Goal: Transaction & Acquisition: Purchase product/service

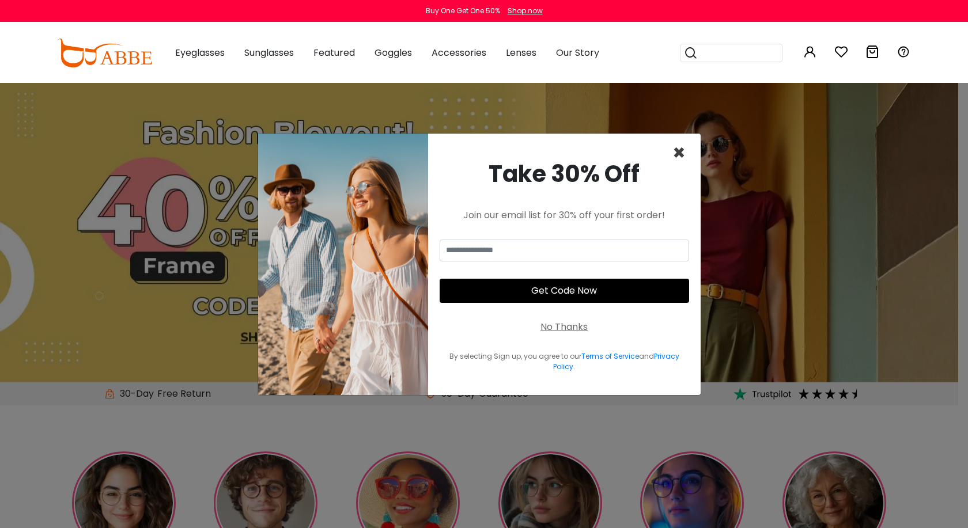
click at [680, 150] on span "×" at bounding box center [678, 152] width 13 height 29
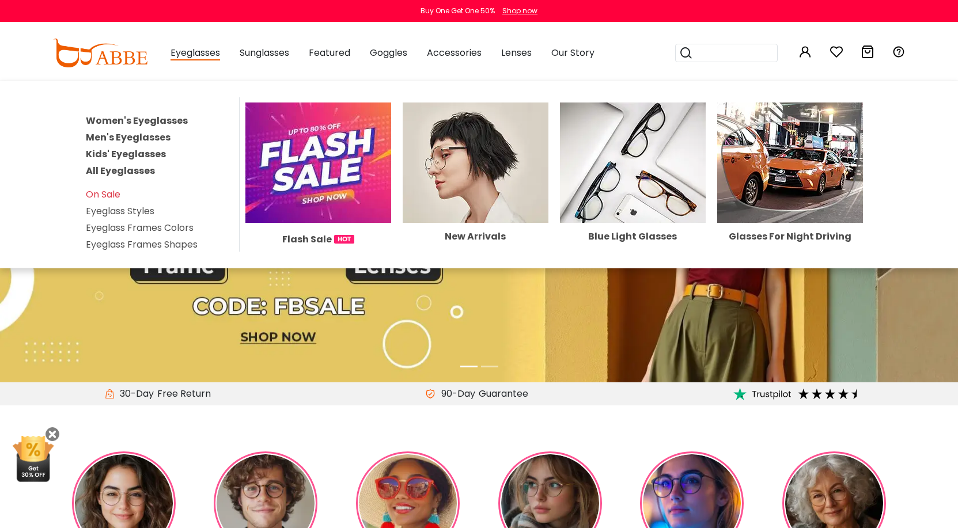
click at [128, 120] on link "Women's Eyeglasses" at bounding box center [137, 120] width 102 height 13
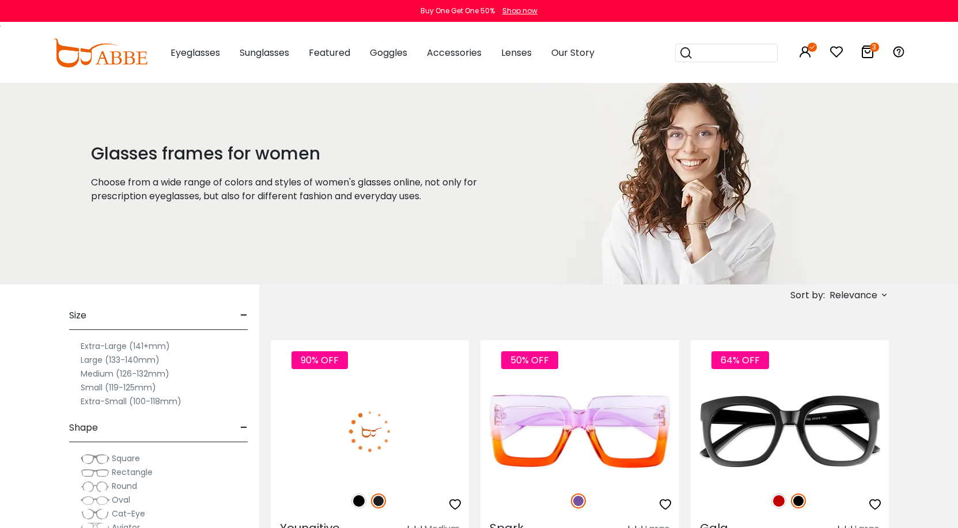
drag, startPoint x: 0, startPoint y: 0, endPoint x: 885, endPoint y: 294, distance: 932.9
click at [885, 294] on icon at bounding box center [883, 294] width 9 height 9
click at [799, 367] on label "Prices Low To High" at bounding box center [840, 370] width 83 height 14
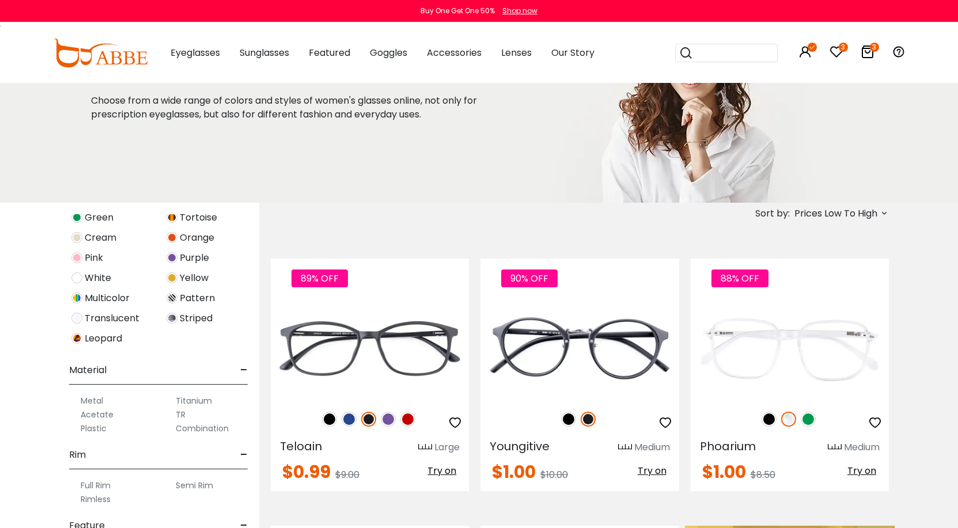
scroll to position [115, 0]
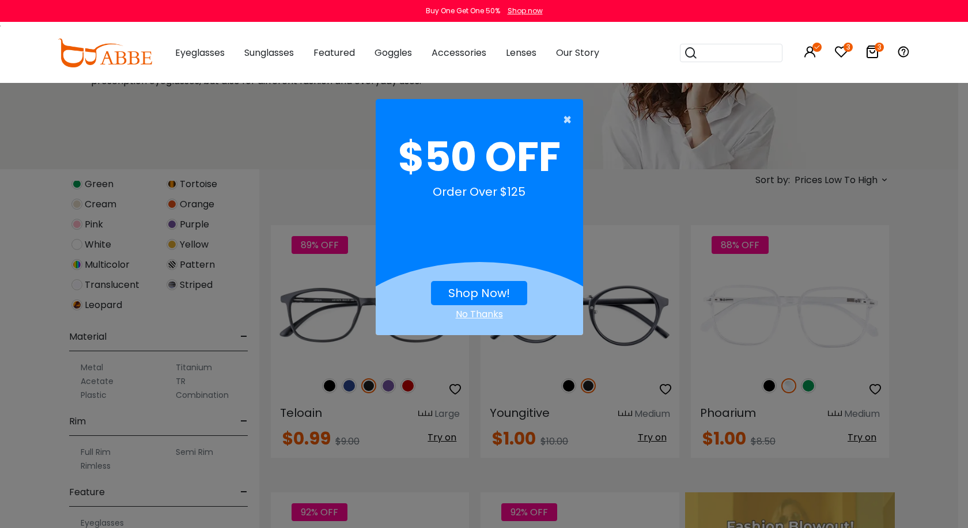
click at [567, 118] on span "×" at bounding box center [570, 119] width 14 height 23
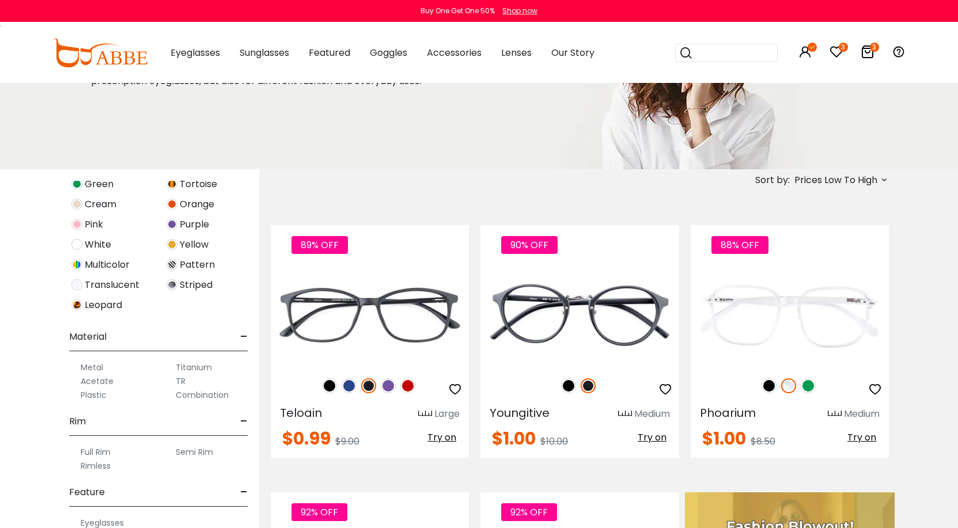
click at [89, 366] on label "Metal" at bounding box center [92, 368] width 22 height 14
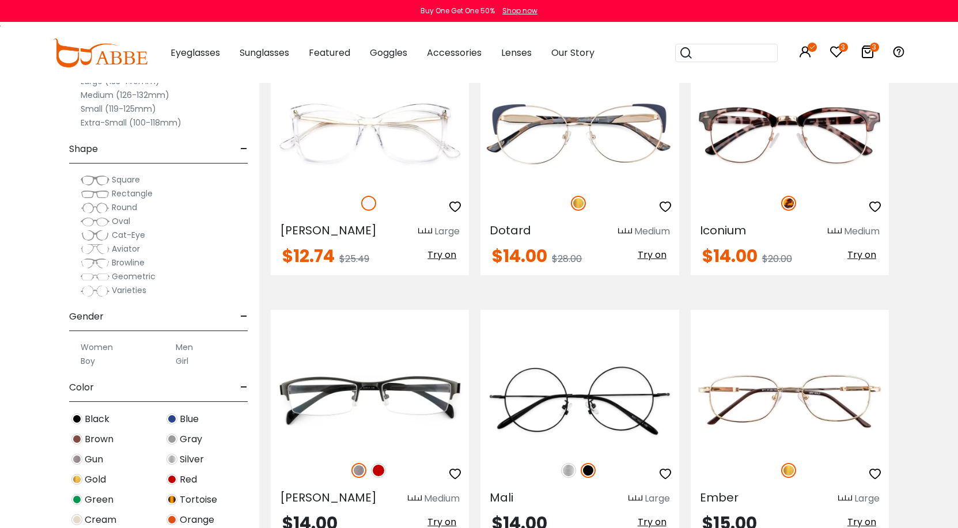
scroll to position [2246, 0]
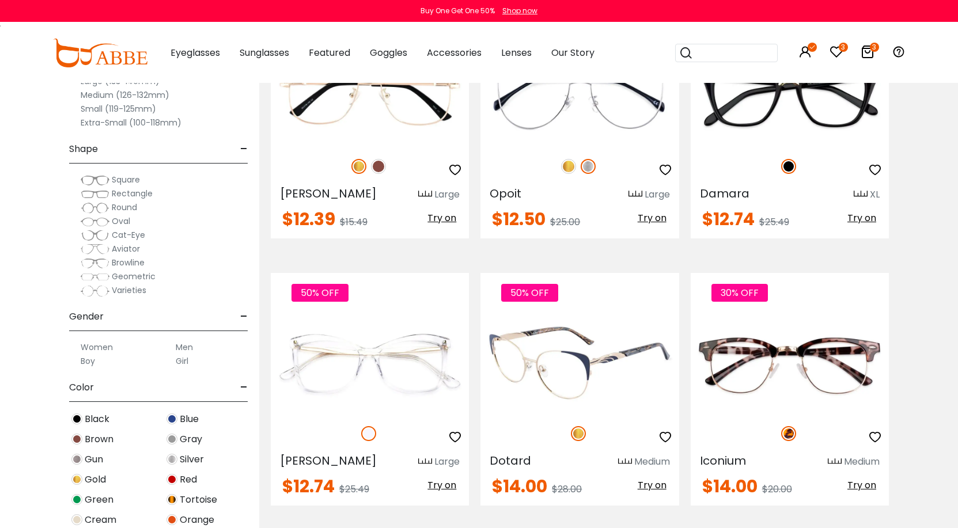
click at [650, 479] on span "Try on" at bounding box center [652, 485] width 29 height 13
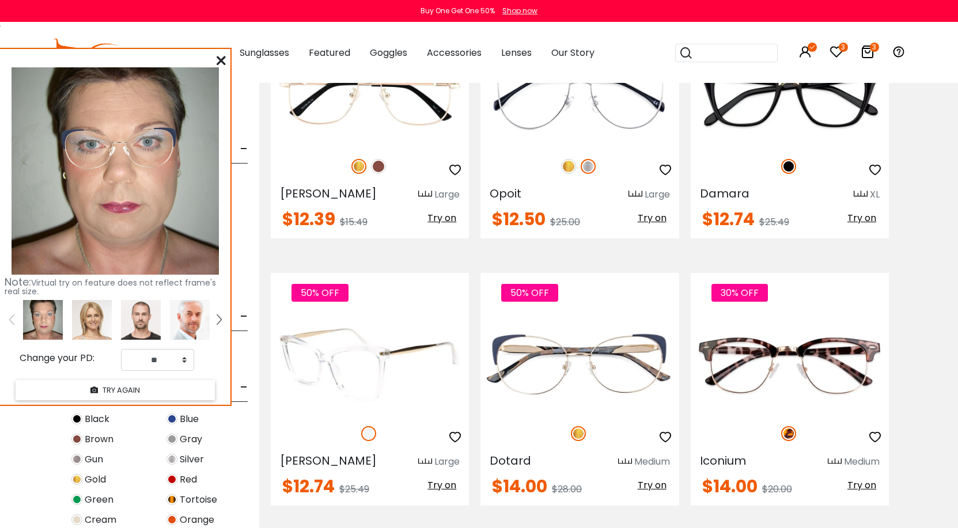
click at [439, 479] on span "Try on" at bounding box center [441, 485] width 29 height 13
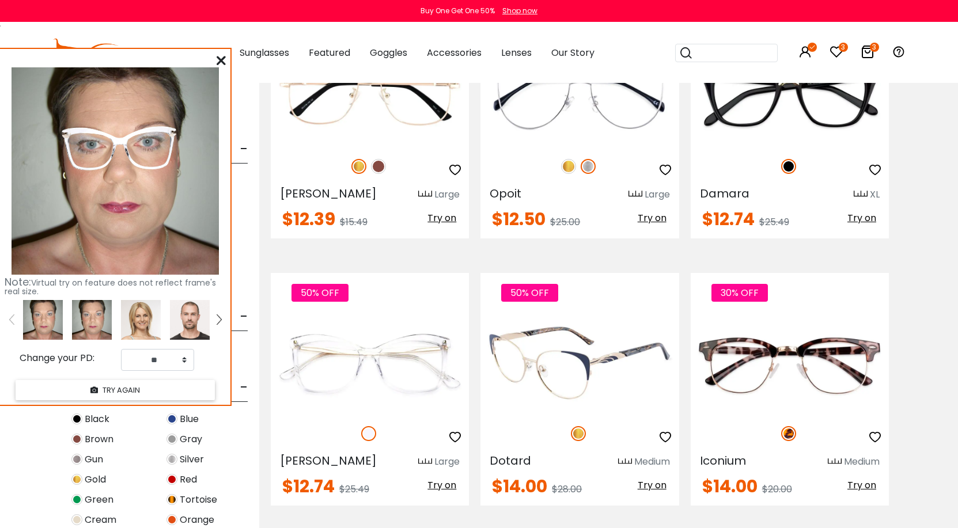
click at [583, 346] on img at bounding box center [579, 363] width 198 height 99
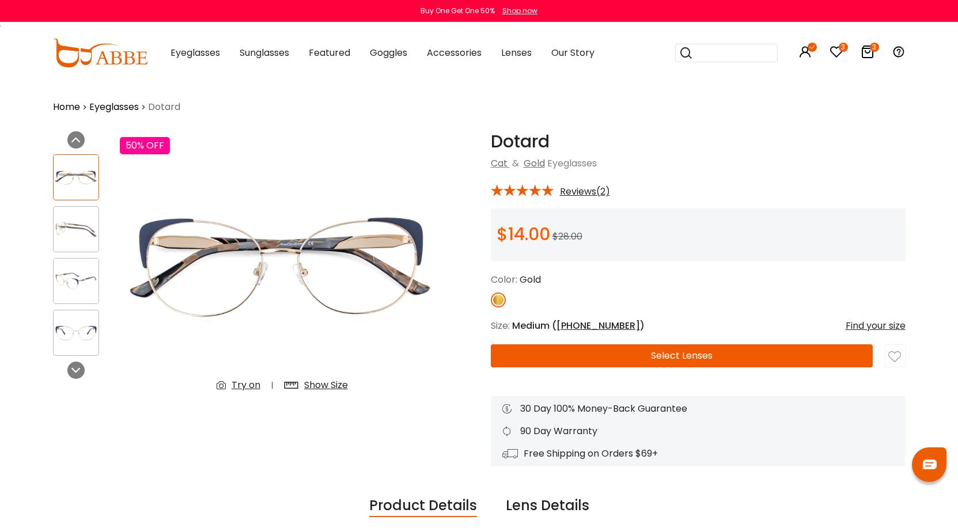
click at [702, 359] on button "Select Lenses" at bounding box center [682, 355] width 382 height 23
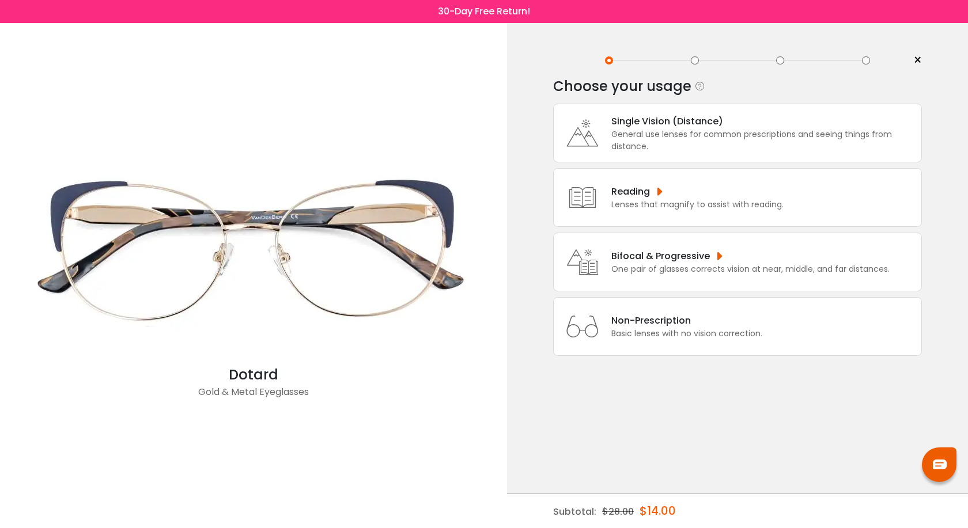
click at [613, 117] on div "Single Vision (Distance)" at bounding box center [763, 121] width 304 height 14
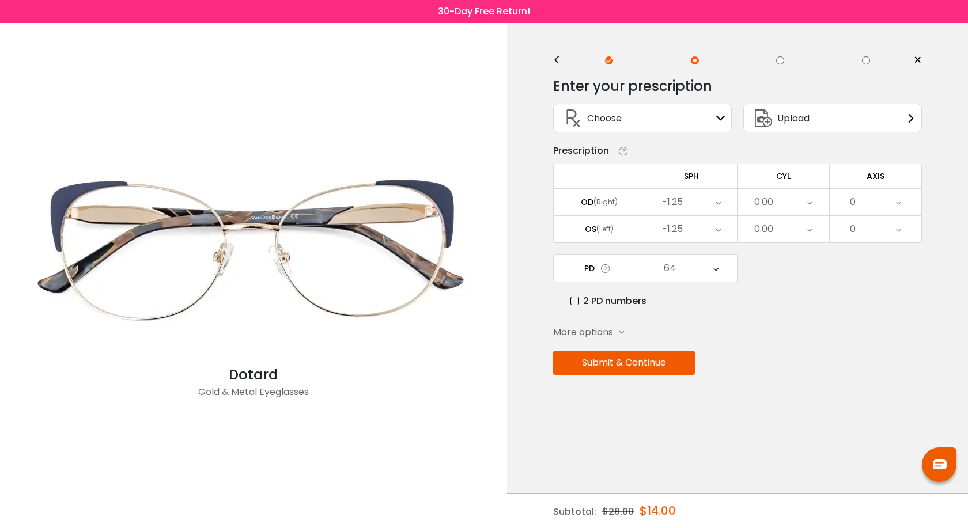
click at [720, 203] on div "-1.25" at bounding box center [691, 202] width 92 height 26
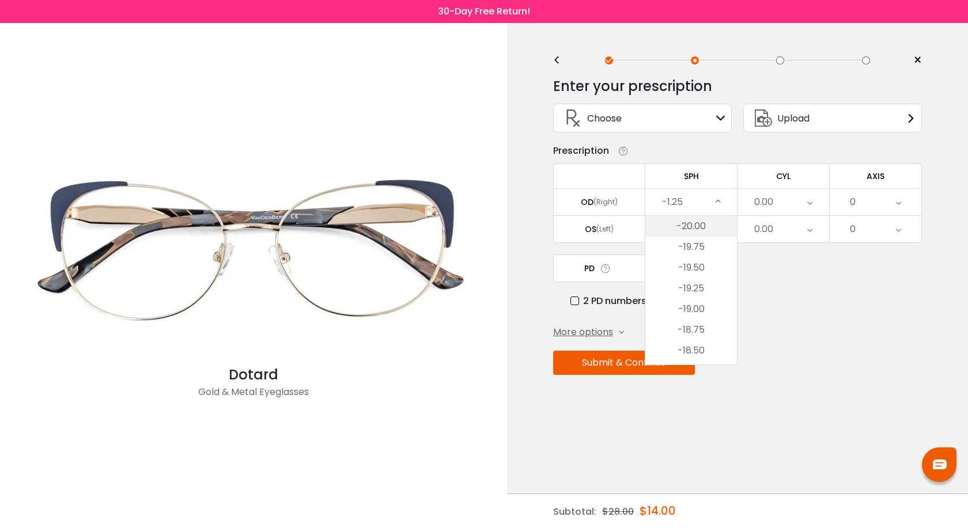
click at [697, 221] on li "-20.00" at bounding box center [691, 226] width 92 height 21
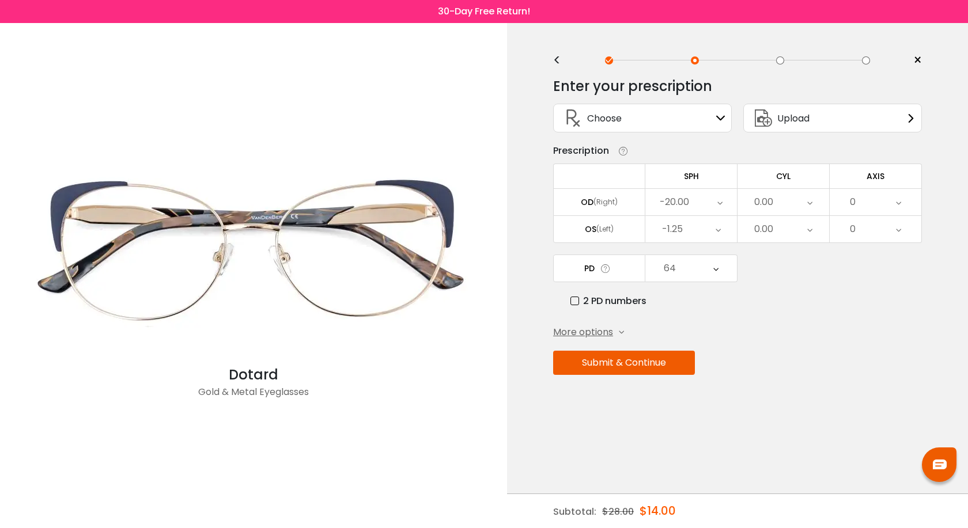
click at [718, 230] on icon at bounding box center [717, 229] width 5 height 26
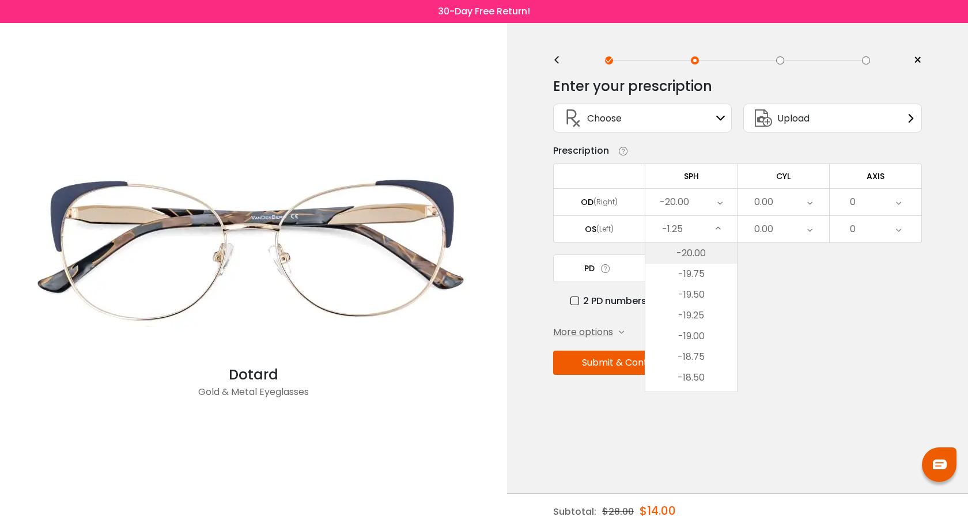
click at [701, 256] on li "-20.00" at bounding box center [691, 253] width 92 height 21
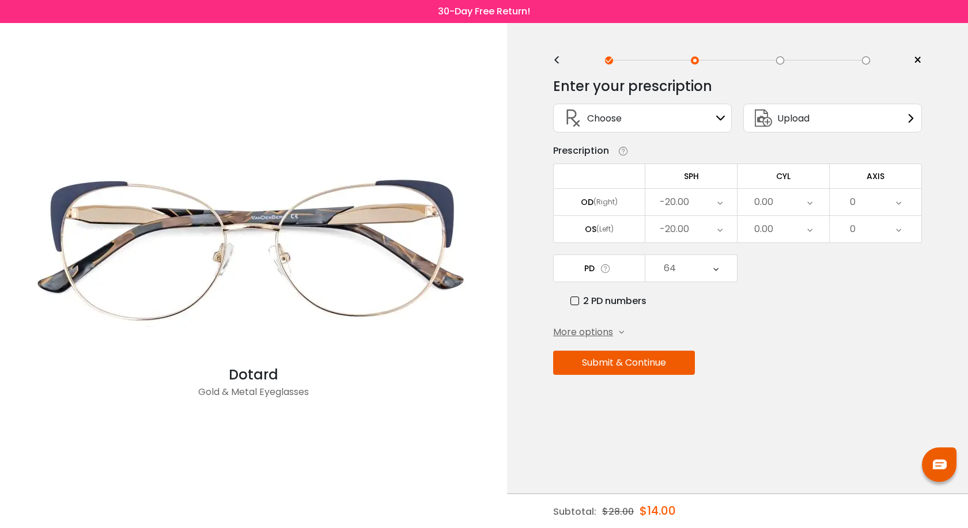
click at [605, 332] on span "More options" at bounding box center [583, 332] width 60 height 14
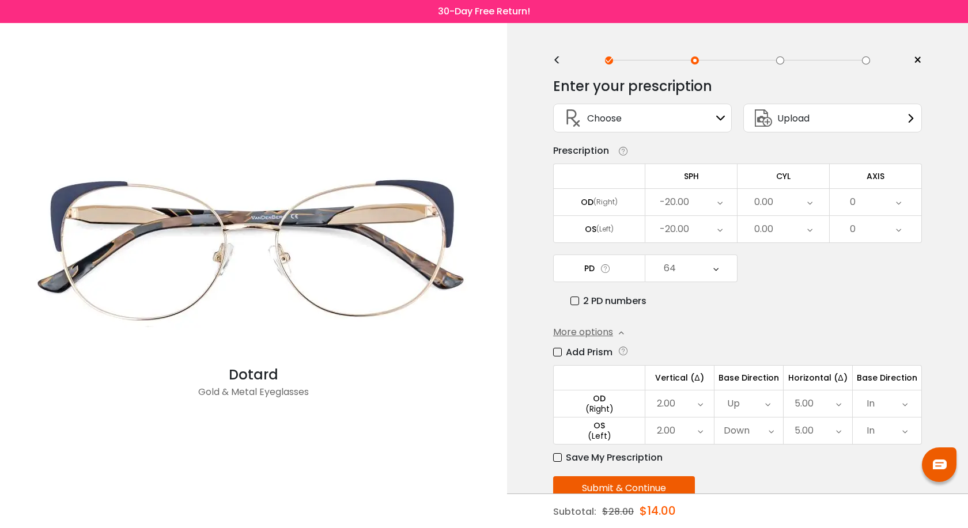
click at [559, 354] on label "Add Prism" at bounding box center [582, 352] width 59 height 14
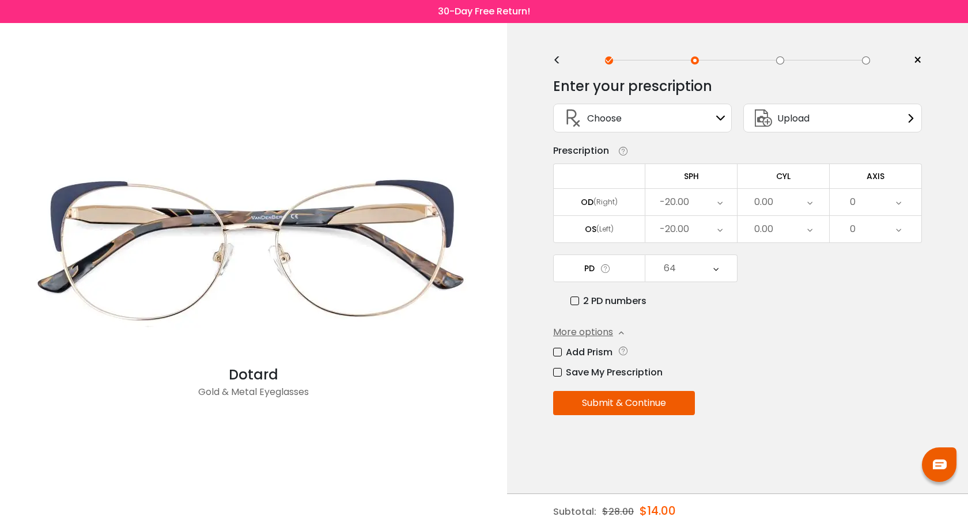
click at [718, 264] on div "64" at bounding box center [691, 268] width 92 height 26
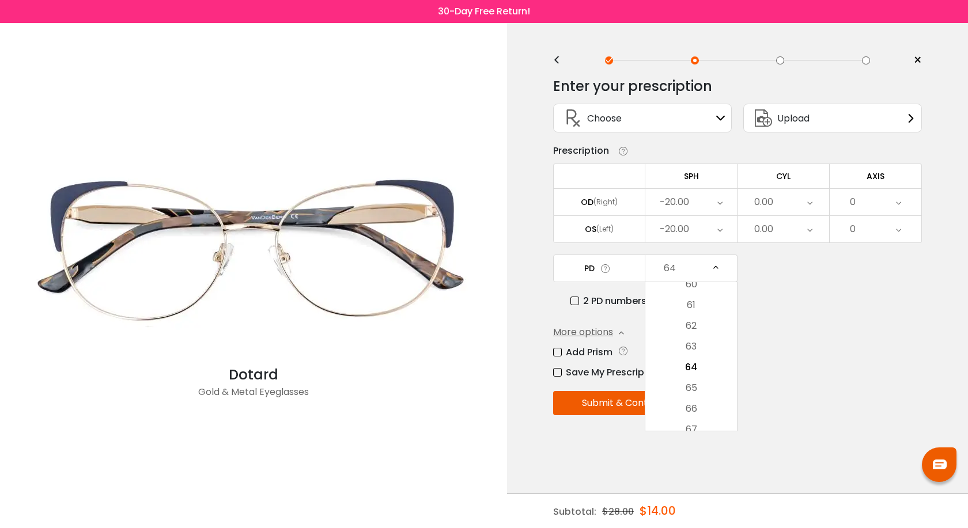
click at [684, 409] on li "66" at bounding box center [691, 409] width 92 height 21
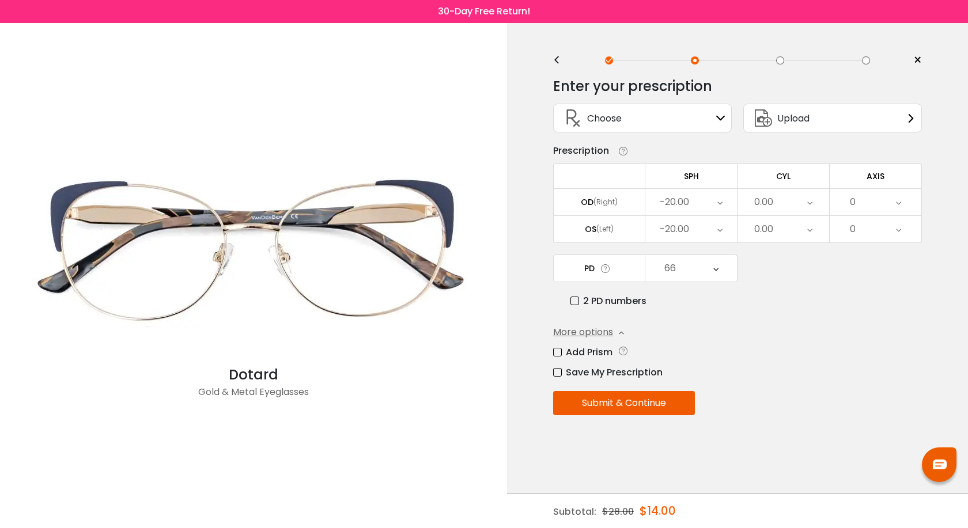
click at [623, 401] on button "Submit & Continue" at bounding box center [624, 403] width 142 height 24
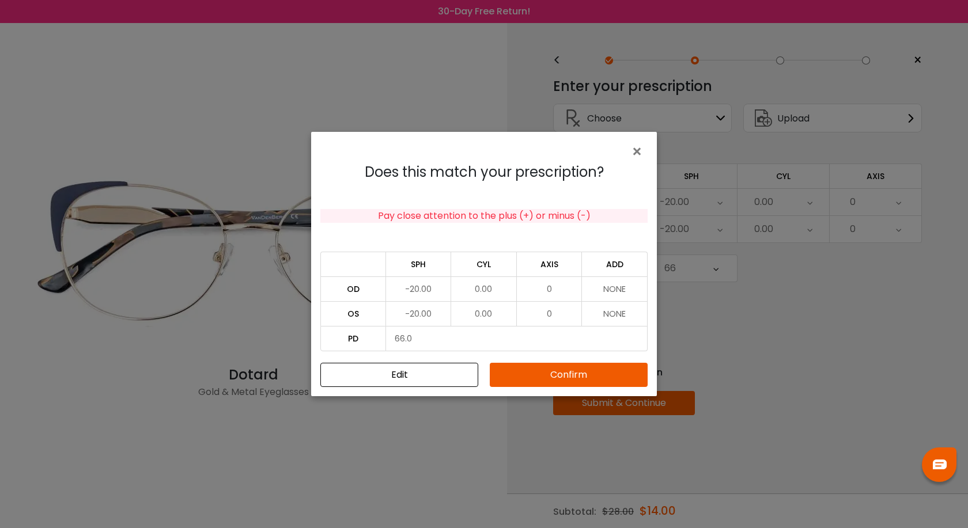
click at [553, 378] on button "Confirm" at bounding box center [569, 375] width 158 height 24
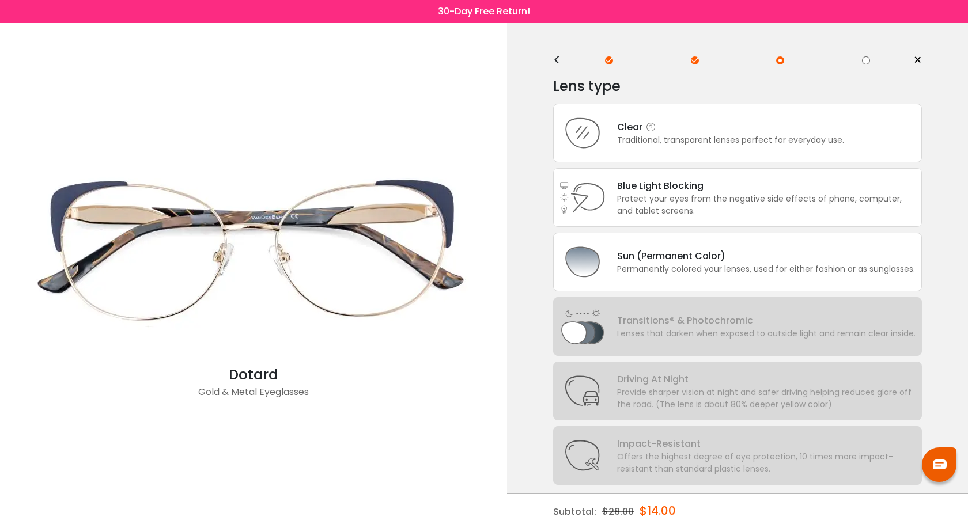
click at [635, 124] on div "Clear" at bounding box center [730, 127] width 227 height 14
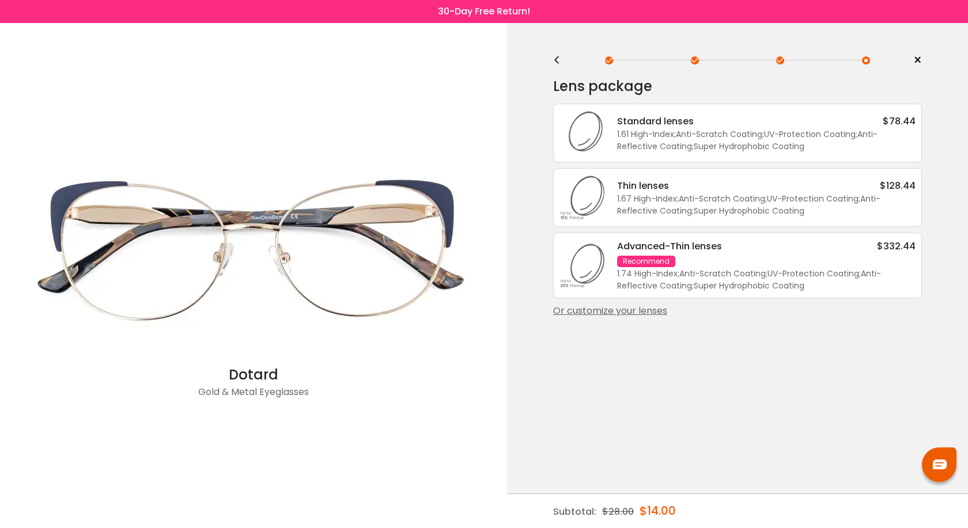
click at [634, 312] on div "Or customize your lenses" at bounding box center [737, 311] width 369 height 14
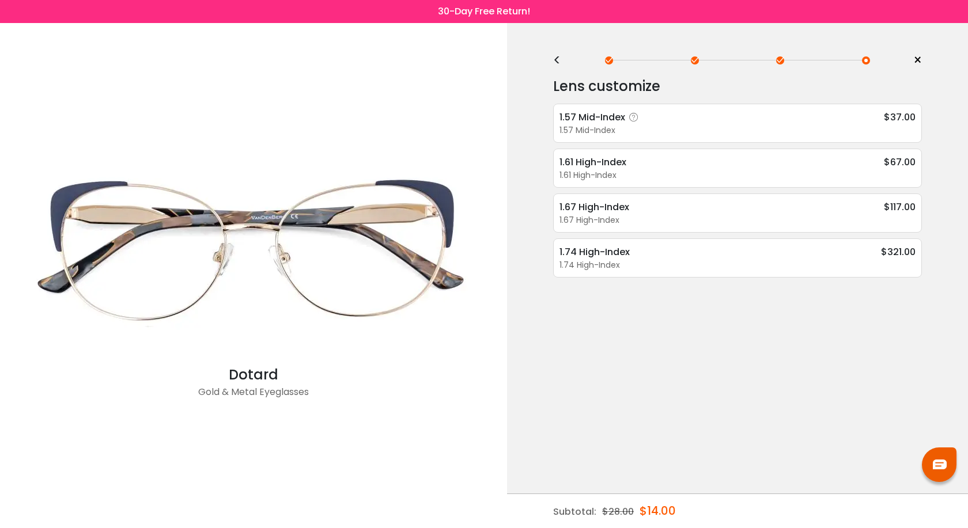
click at [608, 118] on div "1.57 Mid-Index" at bounding box center [600, 117] width 83 height 14
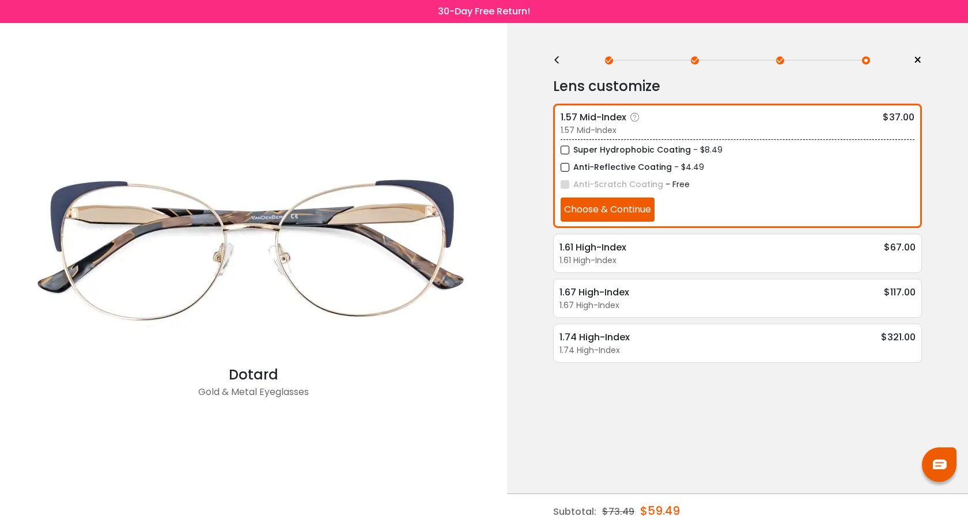
click at [630, 215] on button "Choose & Continue" at bounding box center [607, 210] width 94 height 24
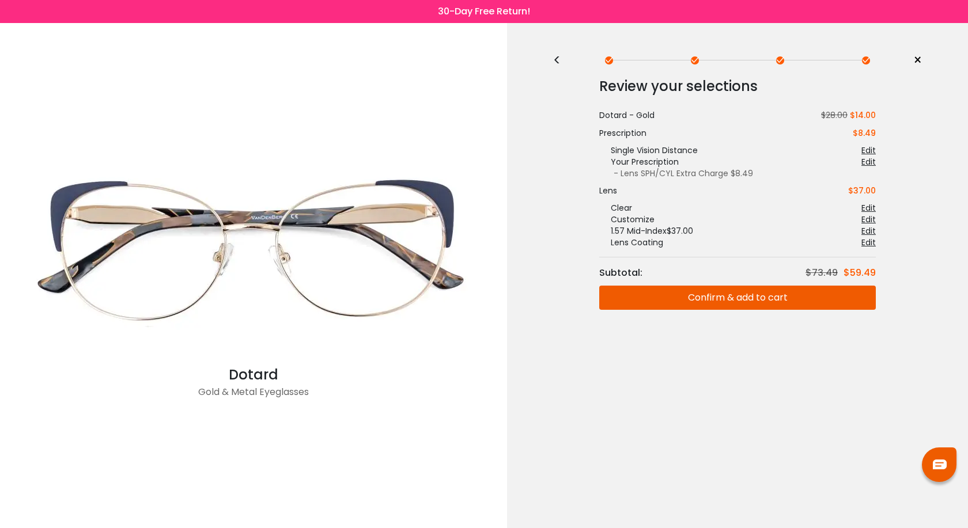
click at [727, 298] on button "Confirm & add to cart" at bounding box center [737, 298] width 276 height 24
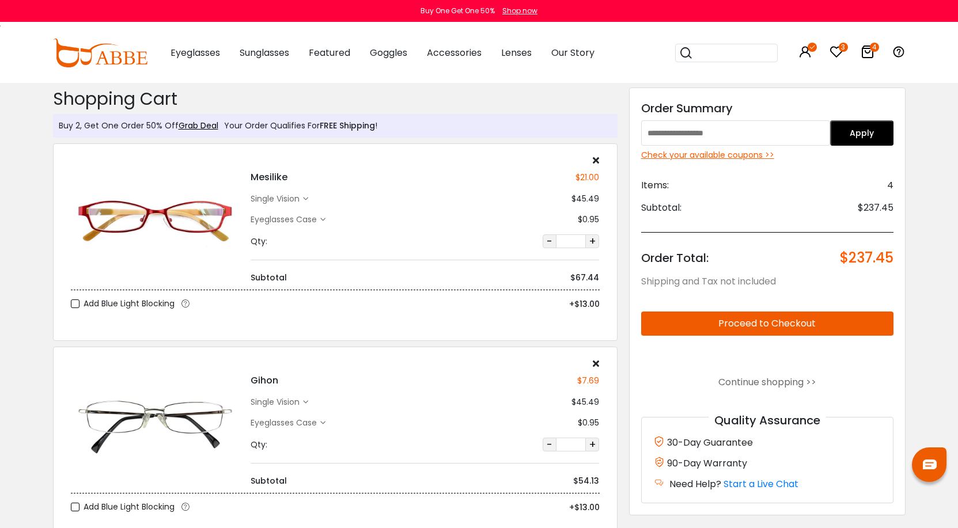
click at [114, 59] on img at bounding box center [100, 53] width 94 height 29
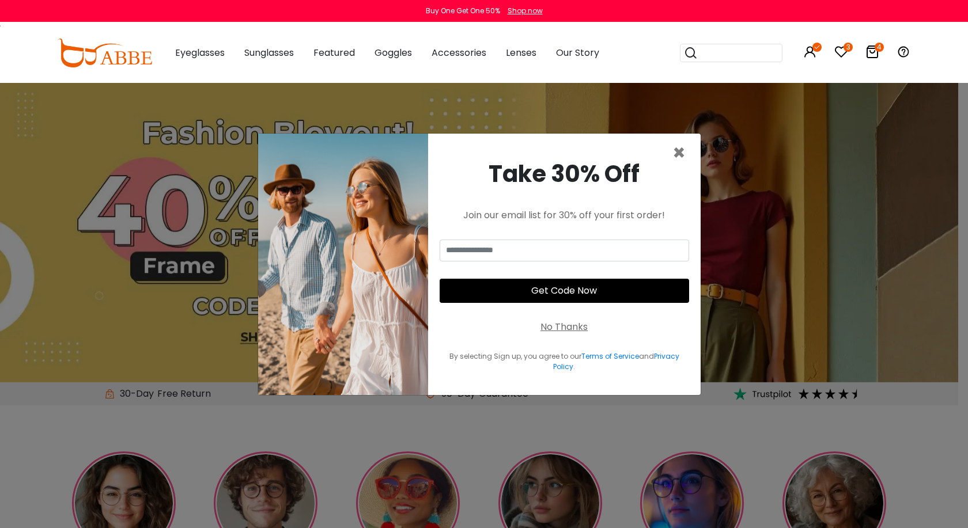
click at [719, 50] on input "search" at bounding box center [737, 52] width 81 height 17
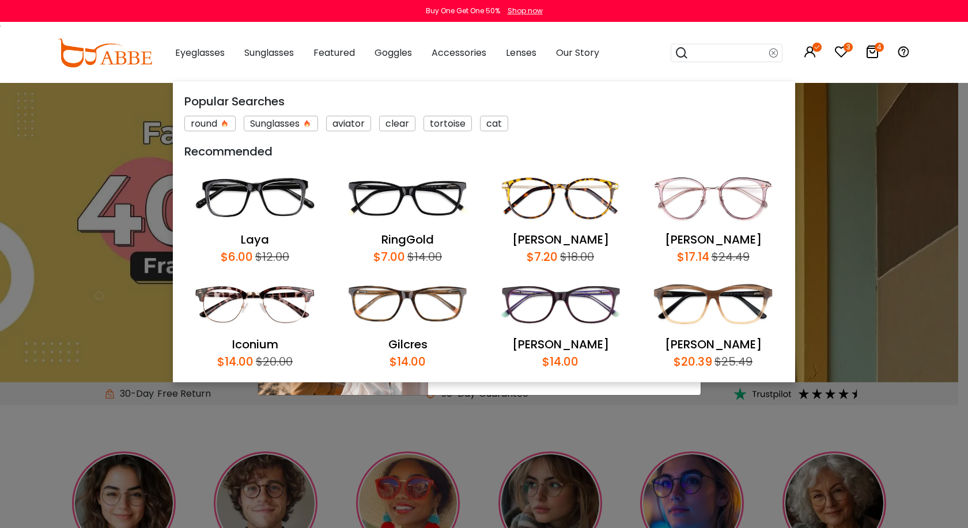
click at [721, 58] on input "search" at bounding box center [728, 52] width 81 height 17
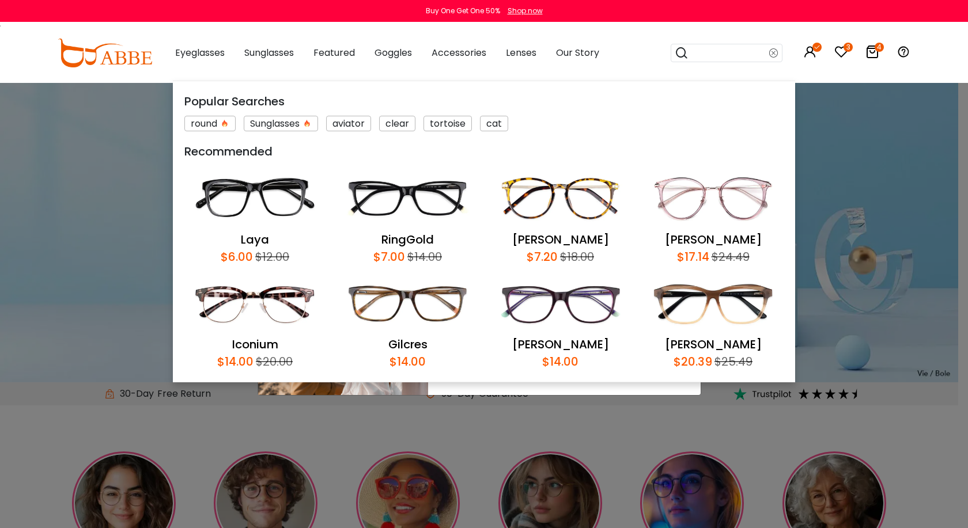
click at [703, 50] on input "search" at bounding box center [728, 52] width 81 height 17
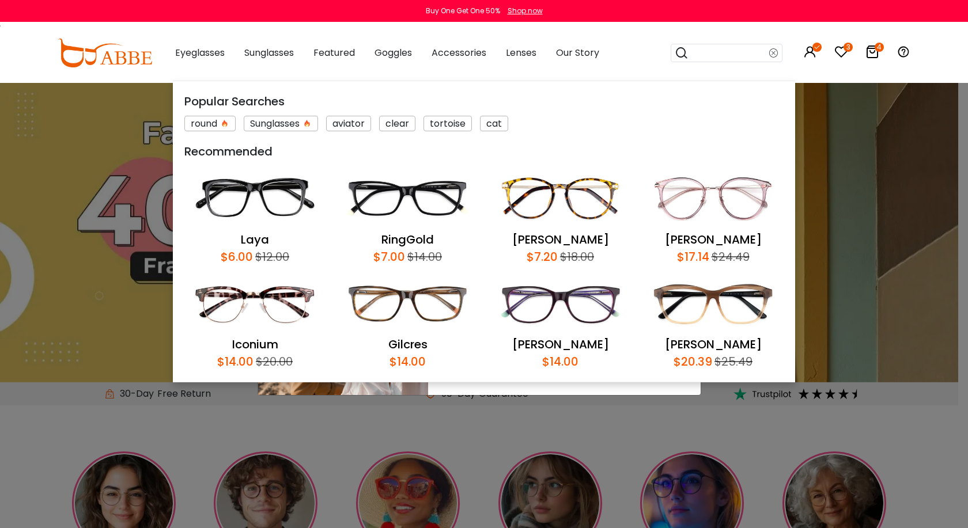
click at [716, 56] on input "search" at bounding box center [728, 52] width 81 height 17
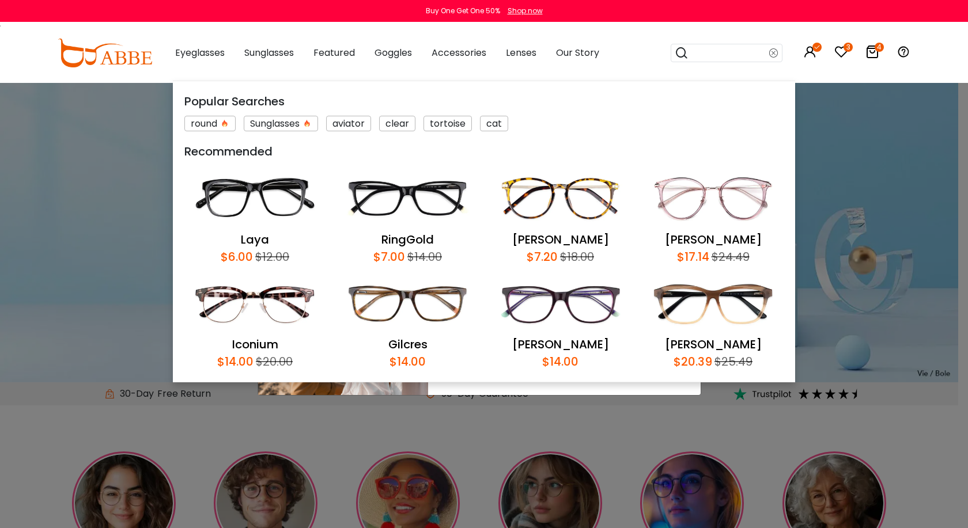
click at [773, 51] on icon at bounding box center [773, 53] width 9 height 16
click at [117, 57] on img at bounding box center [105, 53] width 94 height 29
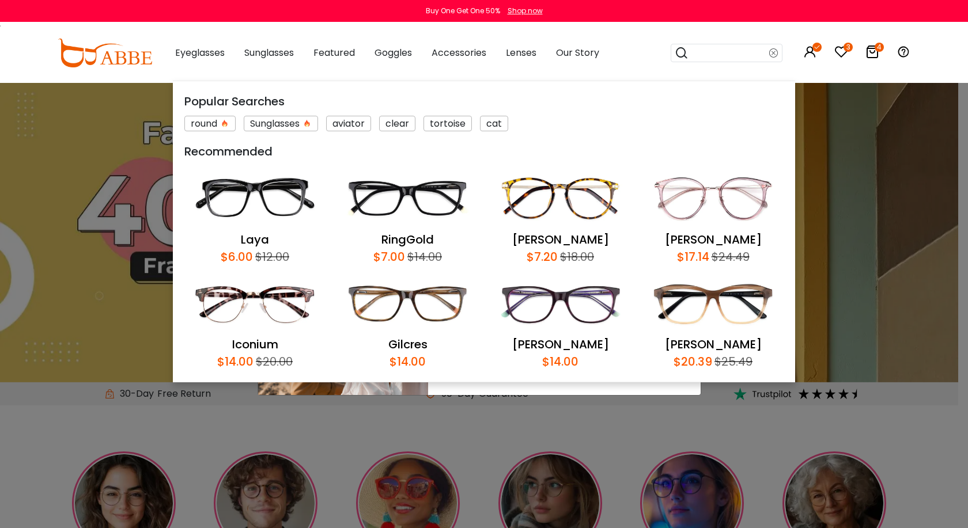
click at [703, 54] on input "search" at bounding box center [728, 52] width 81 height 17
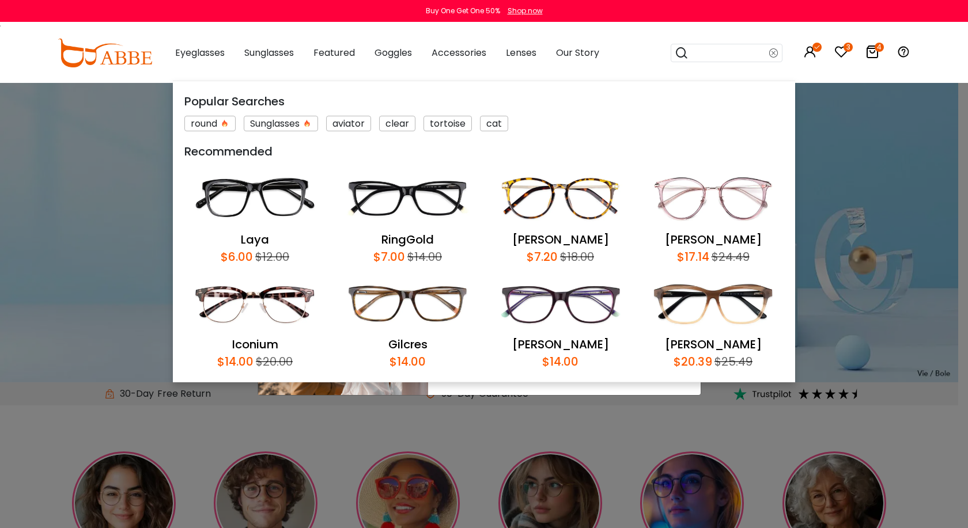
click at [772, 54] on icon at bounding box center [773, 53] width 9 height 16
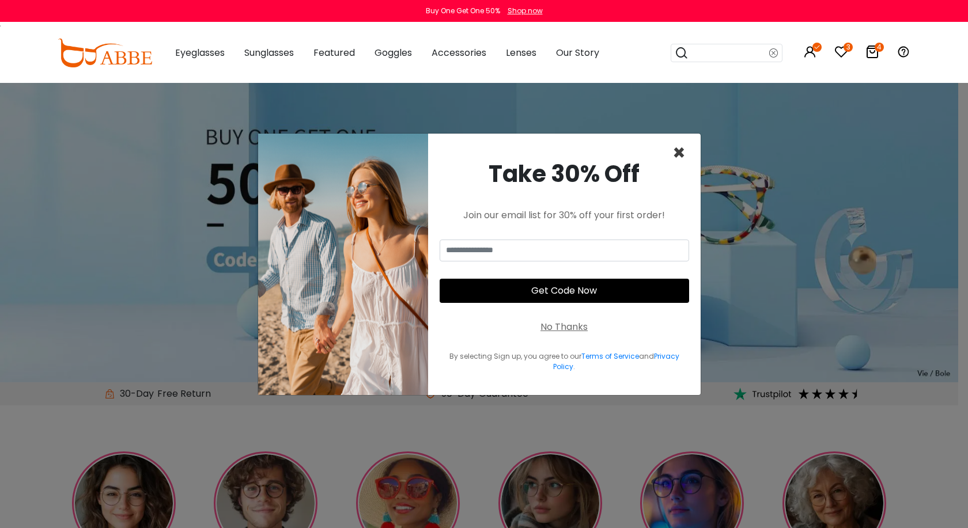
click at [676, 150] on span "×" at bounding box center [678, 152] width 13 height 29
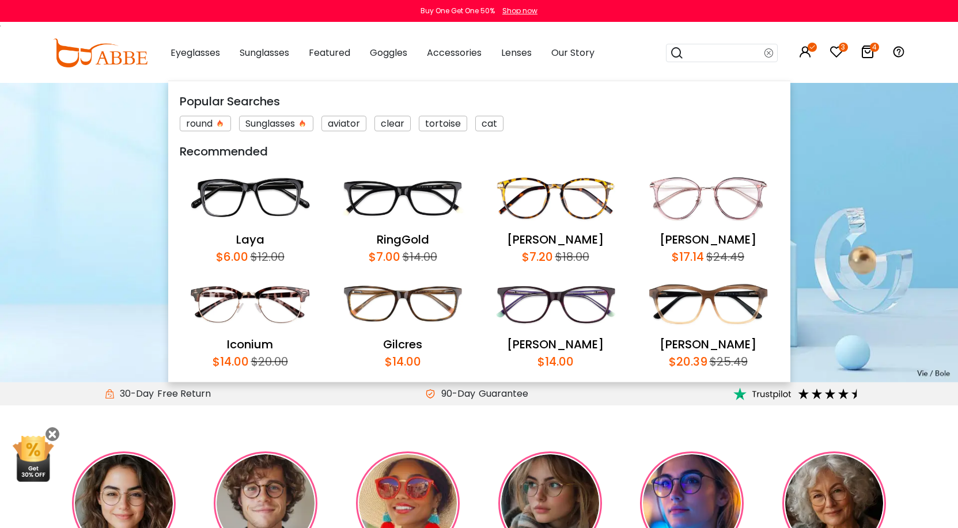
click at [710, 53] on input "search" at bounding box center [724, 52] width 81 height 17
type input "********"
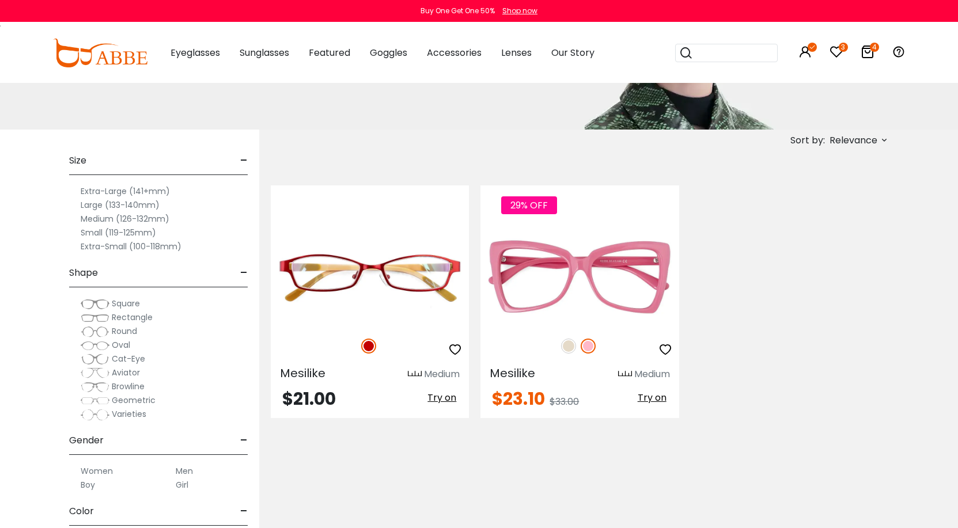
scroll to position [173, 0]
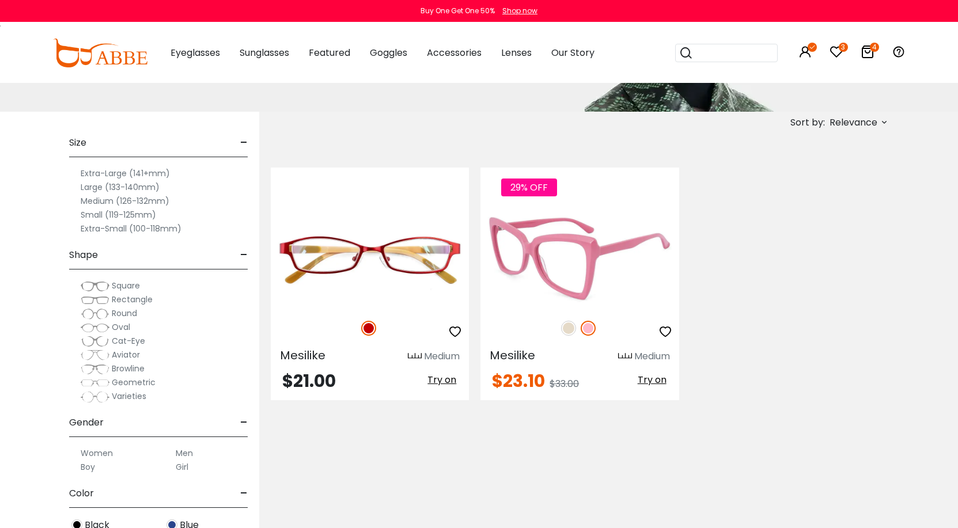
click at [654, 380] on span "Try on" at bounding box center [652, 379] width 29 height 13
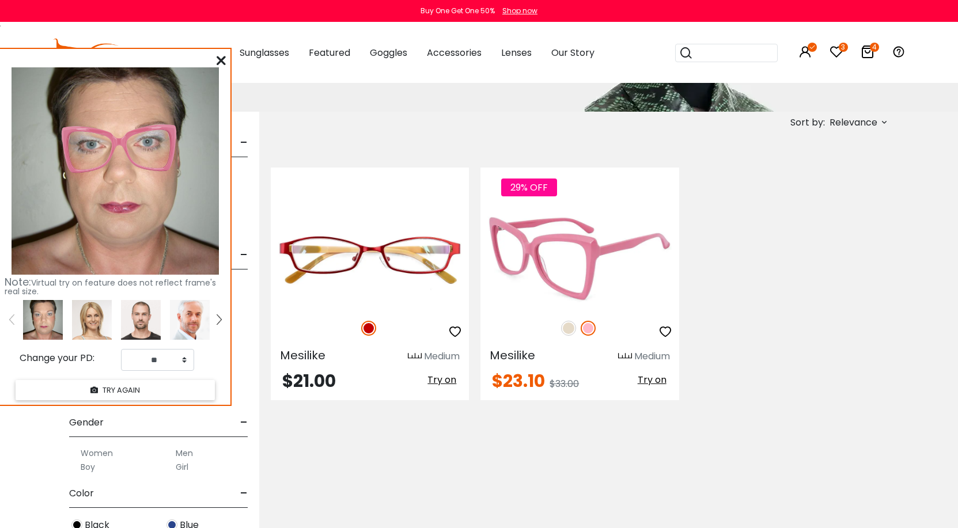
click at [532, 274] on img at bounding box center [579, 258] width 198 height 99
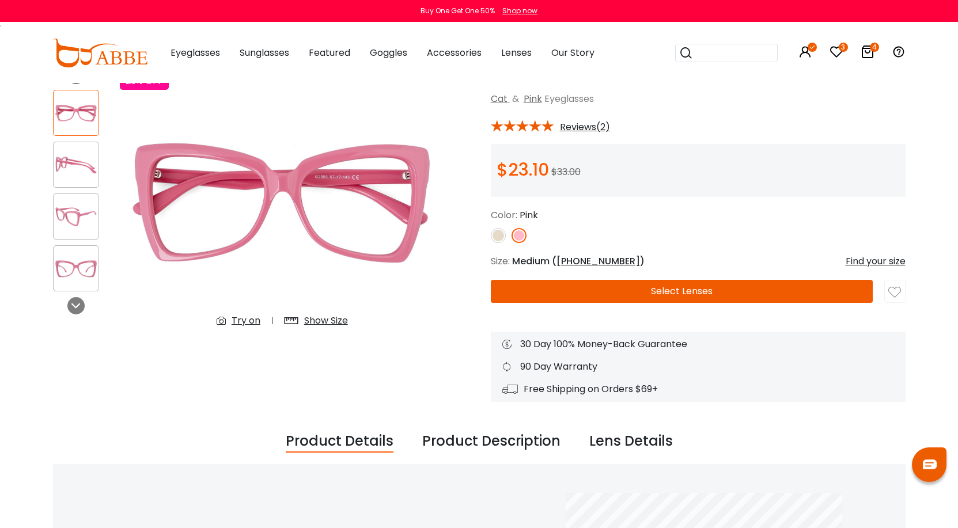
scroll to position [58, 0]
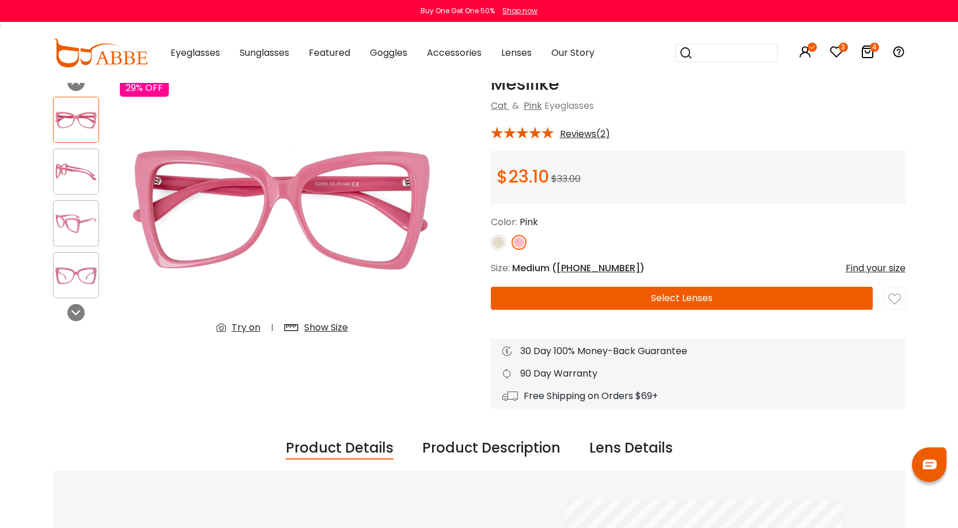
click at [685, 299] on button "Select Lenses" at bounding box center [682, 298] width 382 height 23
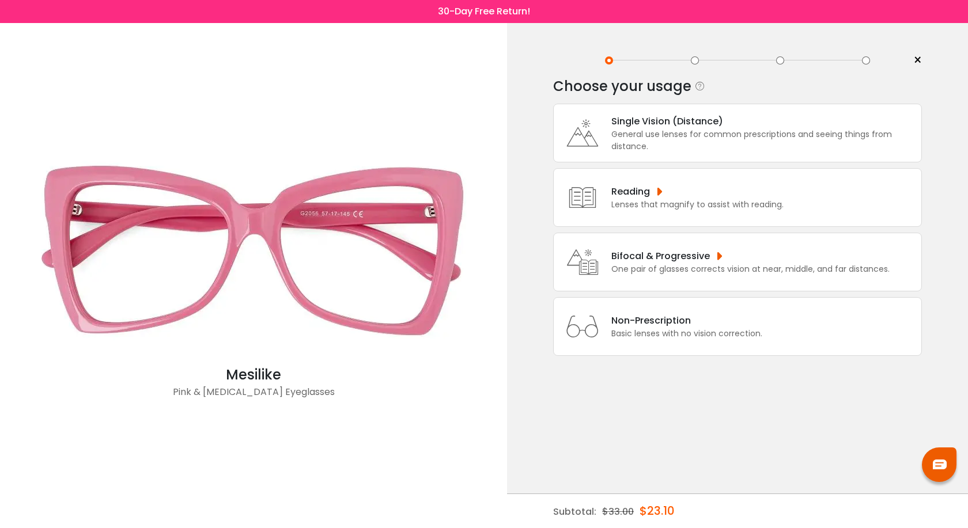
click at [643, 122] on div "Single Vision (Distance)" at bounding box center [763, 121] width 304 height 14
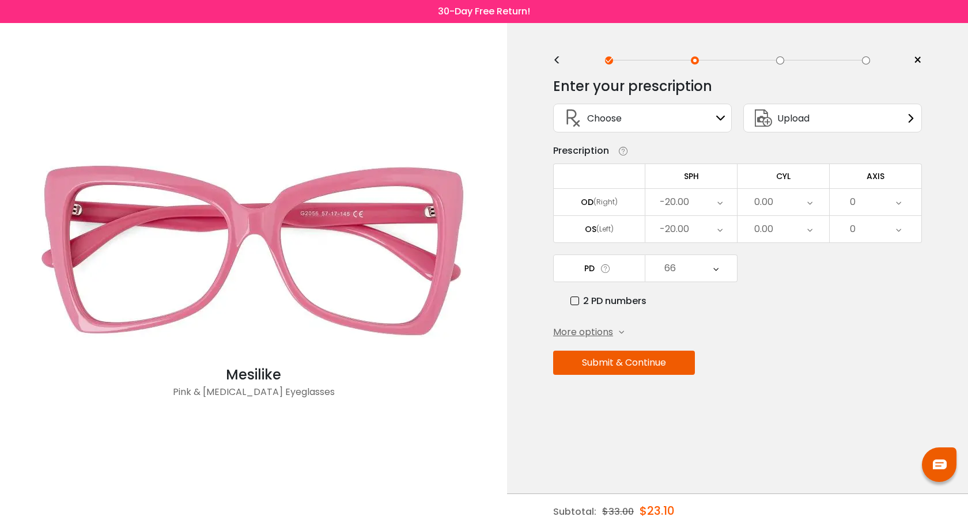
click at [591, 332] on span "More options" at bounding box center [583, 332] width 60 height 14
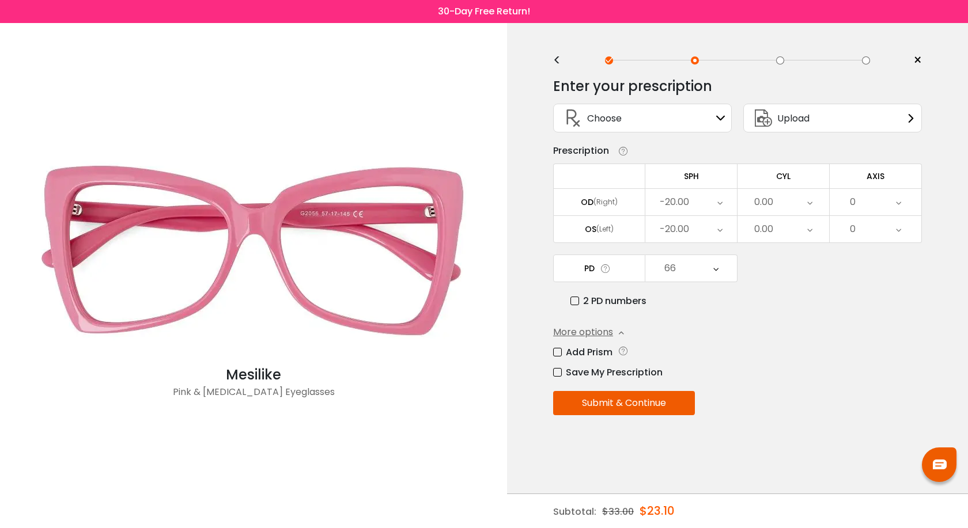
click at [606, 395] on button "Submit & Continue" at bounding box center [624, 403] width 142 height 24
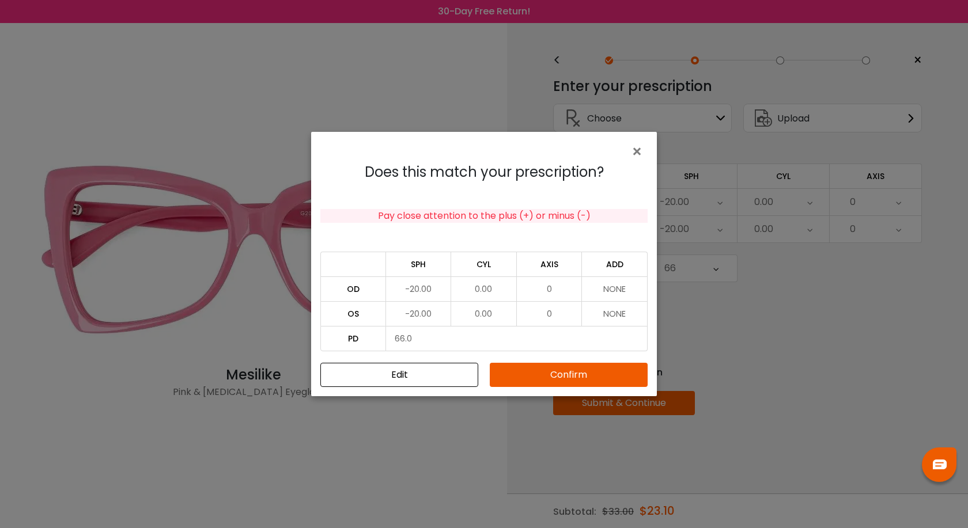
click at [568, 370] on button "Confirm" at bounding box center [569, 375] width 158 height 24
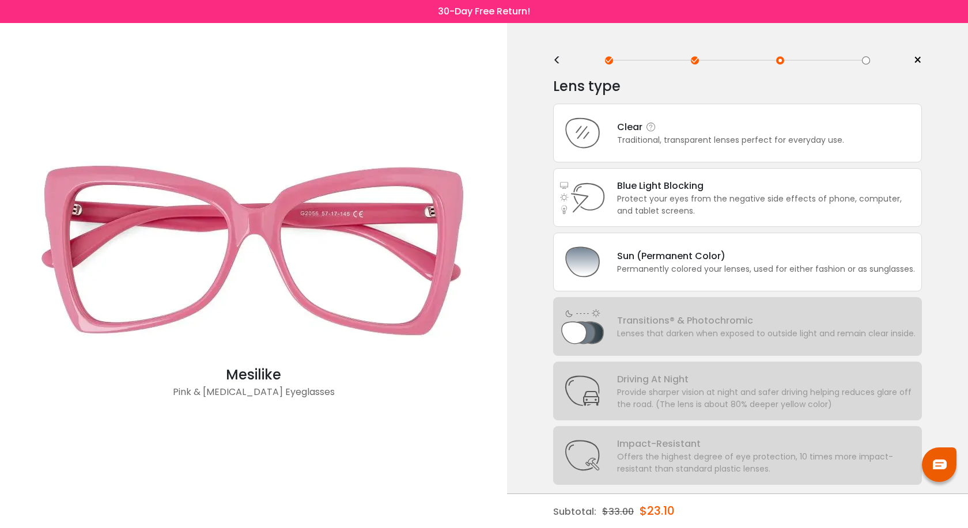
click at [631, 134] on div "Clear" at bounding box center [730, 127] width 227 height 14
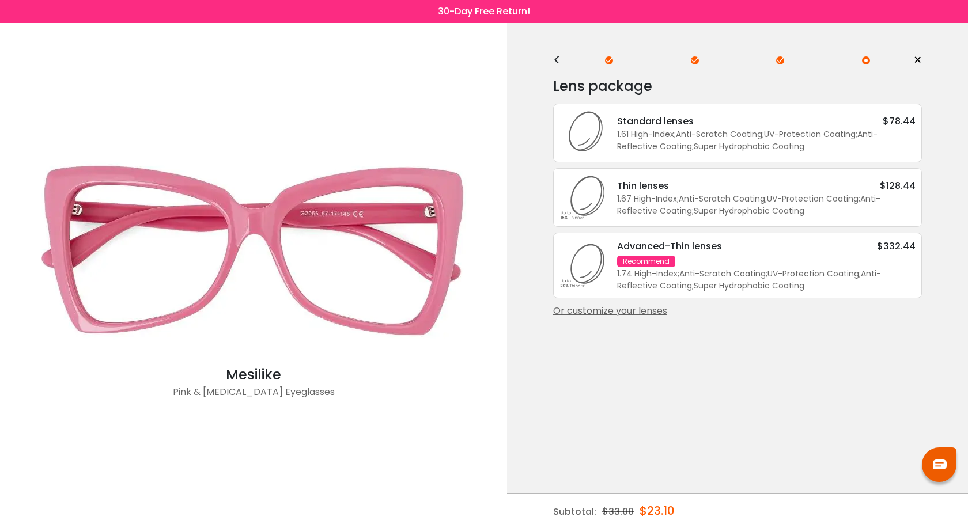
click at [649, 314] on div "Or customize your lenses" at bounding box center [737, 311] width 369 height 14
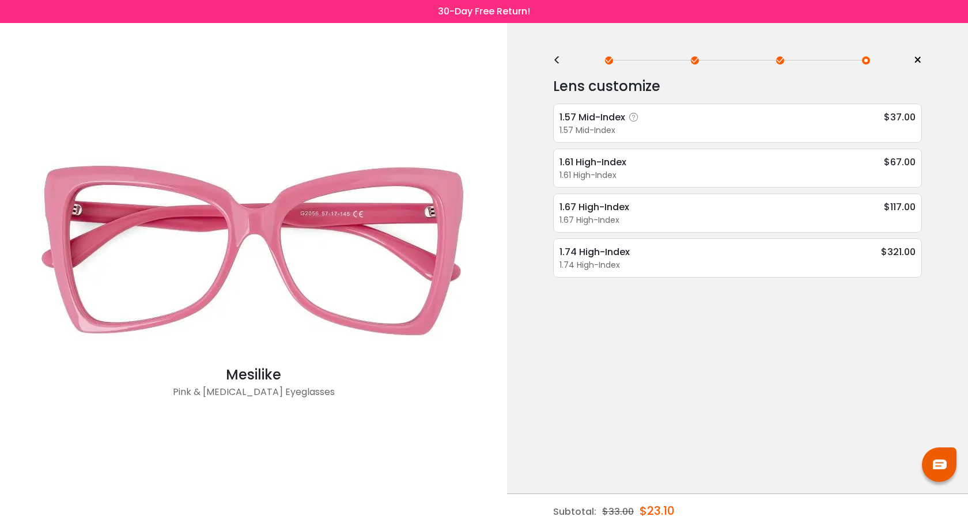
click at [674, 119] on div "1.57 Mid-Index $37.00" at bounding box center [737, 117] width 356 height 14
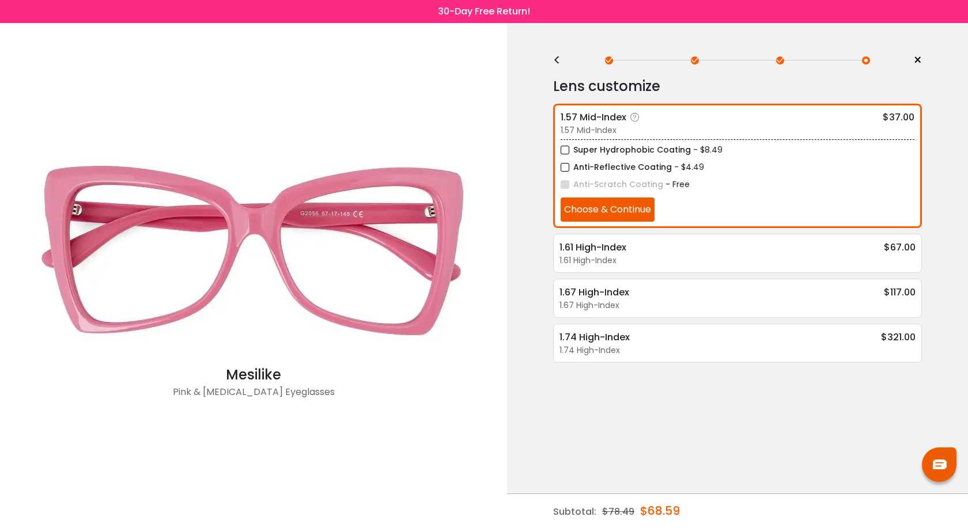
click at [620, 210] on button "Choose & Continue" at bounding box center [607, 210] width 94 height 24
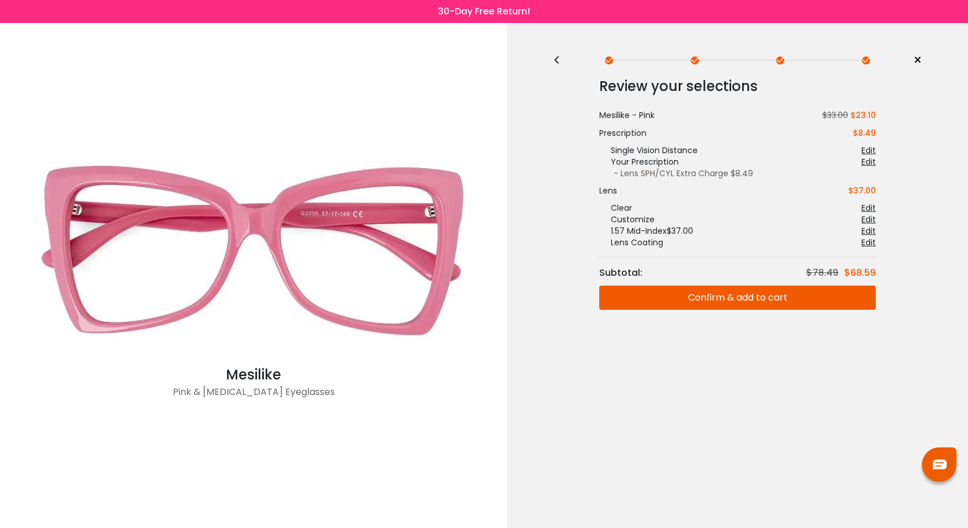
click at [708, 305] on button "Confirm & add to cart" at bounding box center [737, 298] width 276 height 24
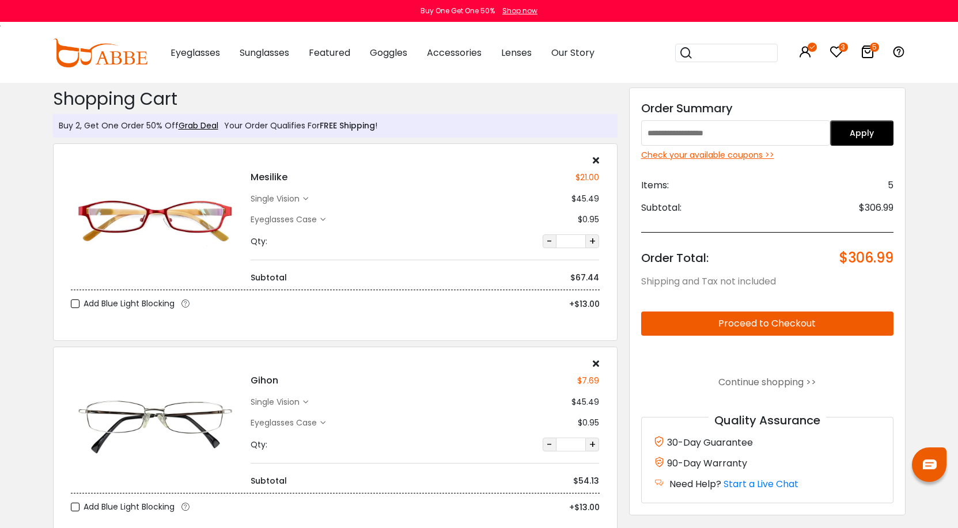
click at [734, 51] on input "search" at bounding box center [733, 52] width 81 height 17
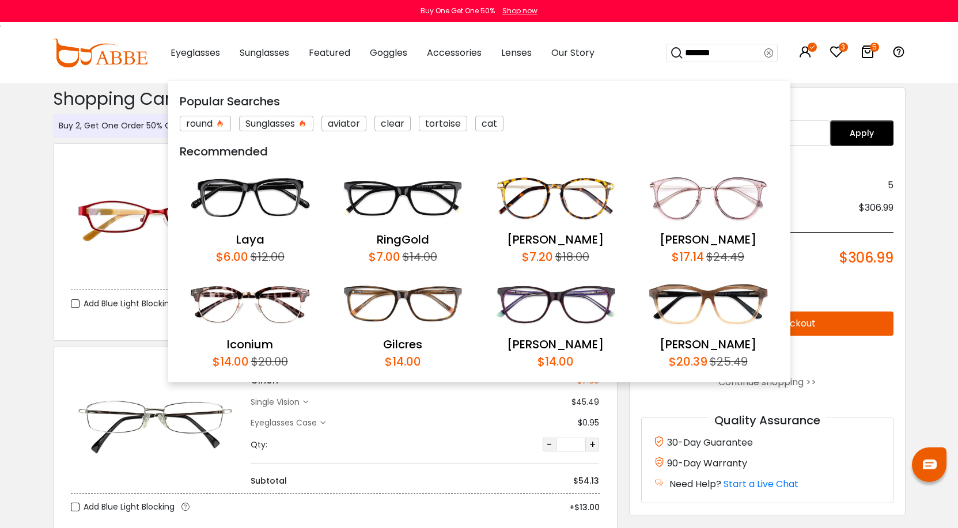
type input "********"
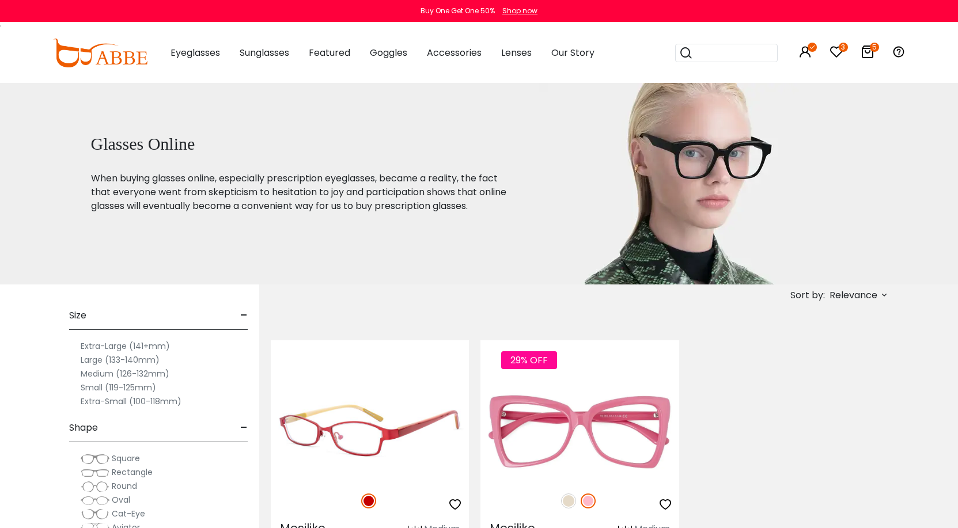
click at [378, 430] on img at bounding box center [370, 431] width 198 height 99
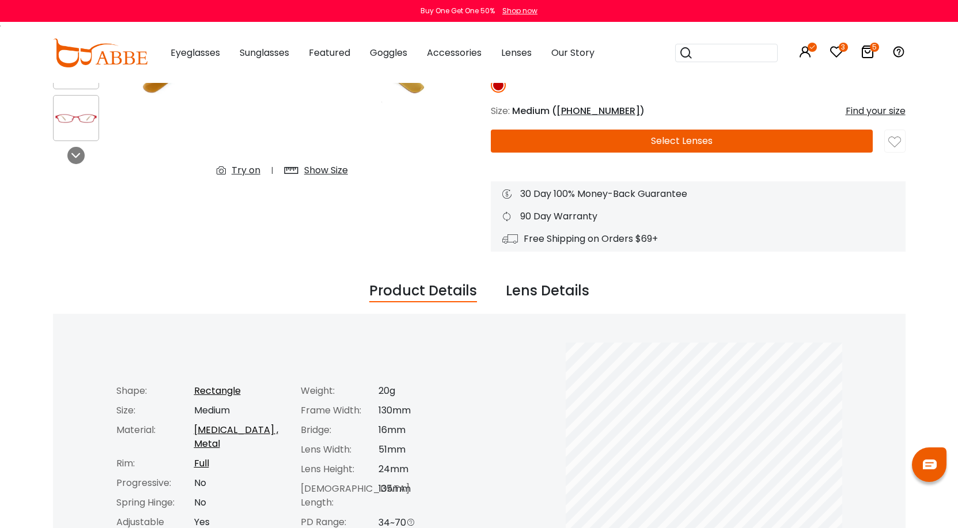
scroll to position [115, 0]
